Goal: Navigation & Orientation: Find specific page/section

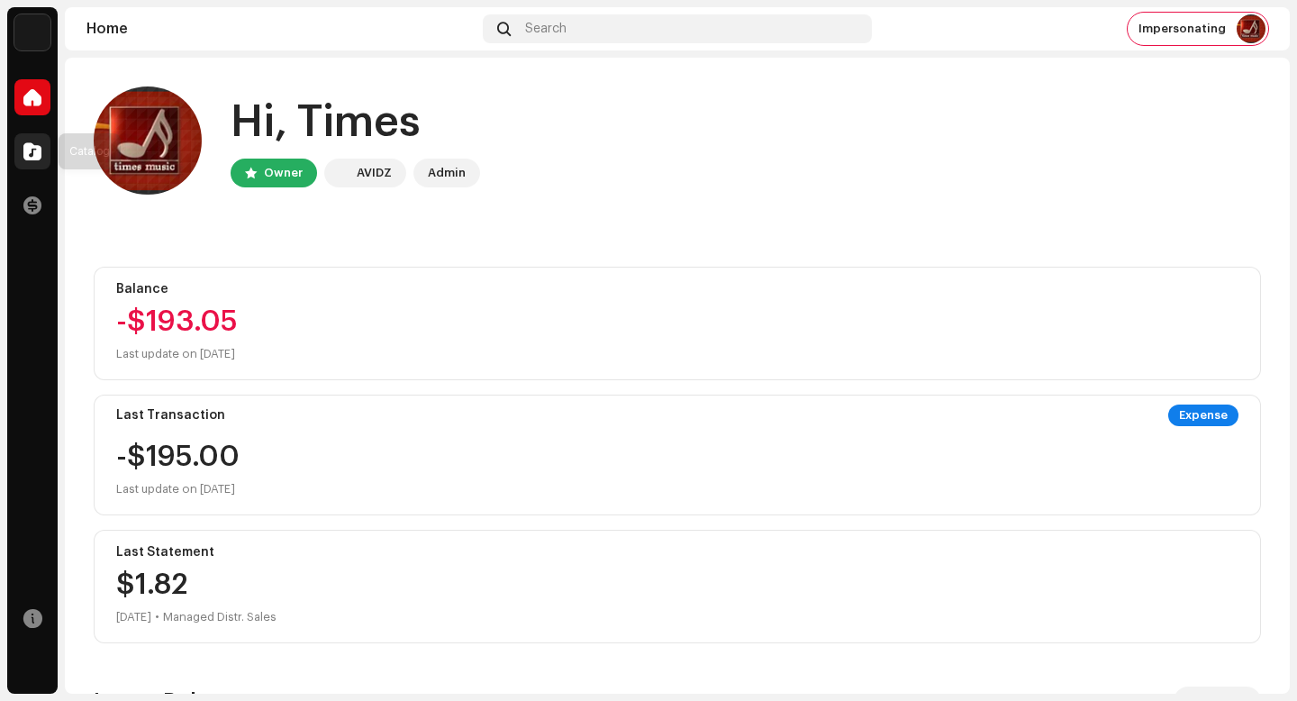
click at [48, 150] on div at bounding box center [32, 151] width 36 height 36
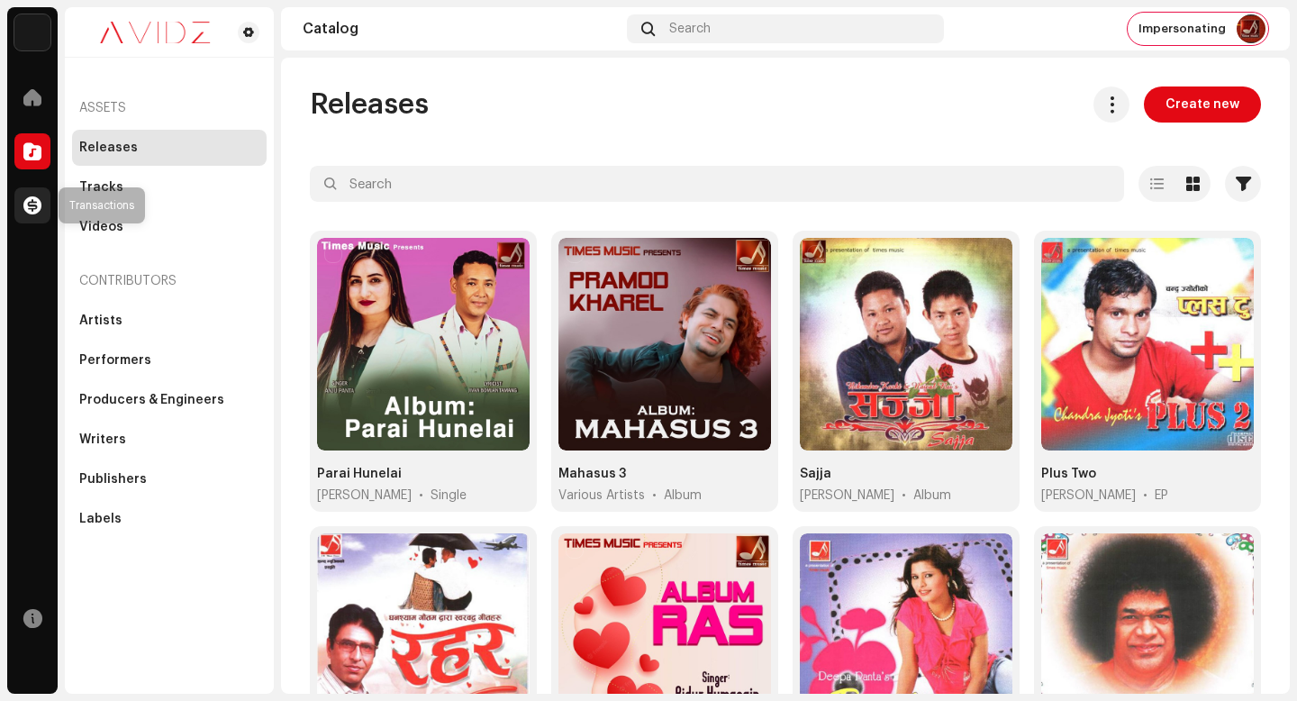
click at [42, 192] on div at bounding box center [32, 205] width 36 height 36
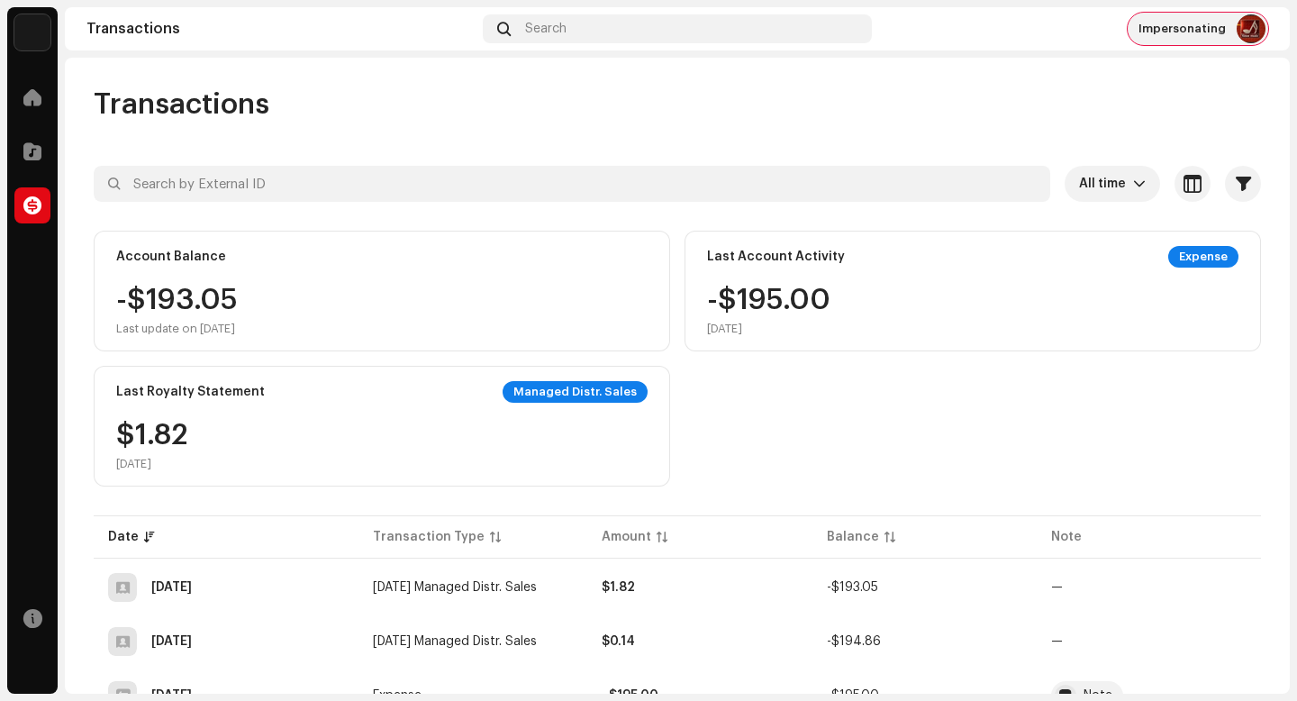
click at [1186, 22] on span "Impersonating" at bounding box center [1182, 29] width 87 height 14
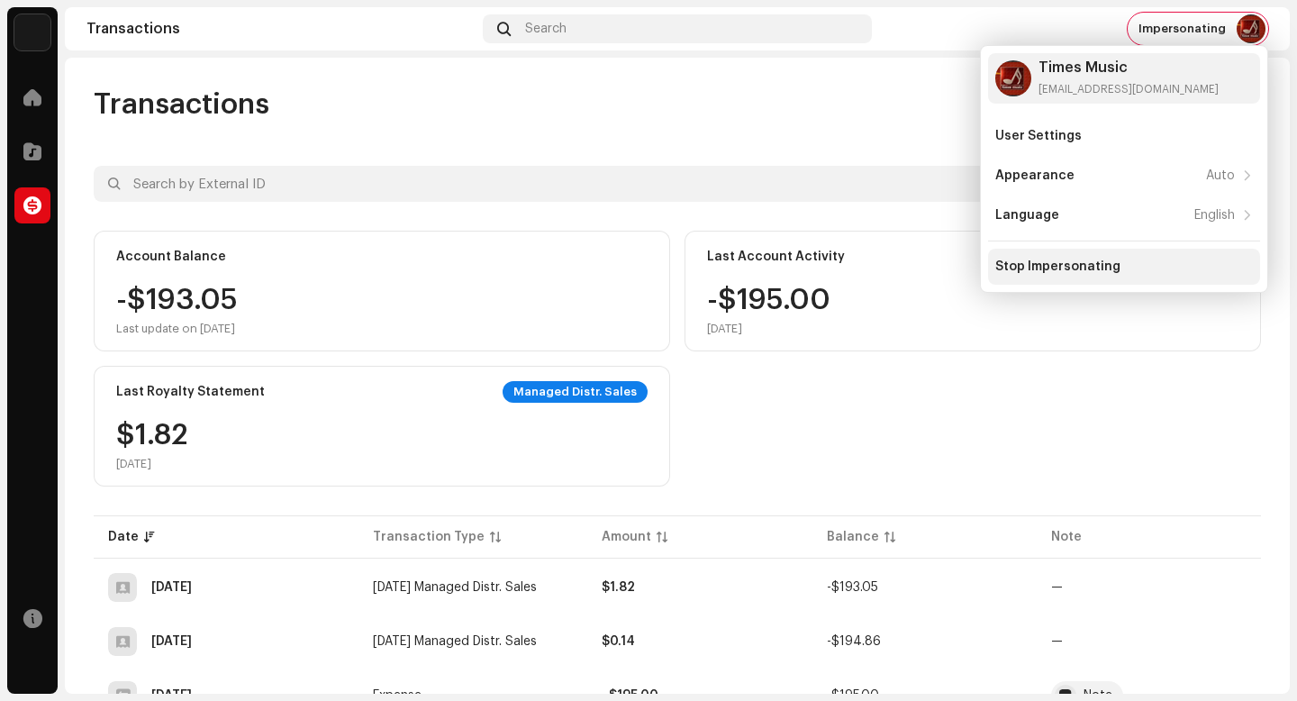
click at [1120, 271] on div "Stop Impersonating" at bounding box center [1125, 266] width 258 height 14
